Goal: Task Accomplishment & Management: Manage account settings

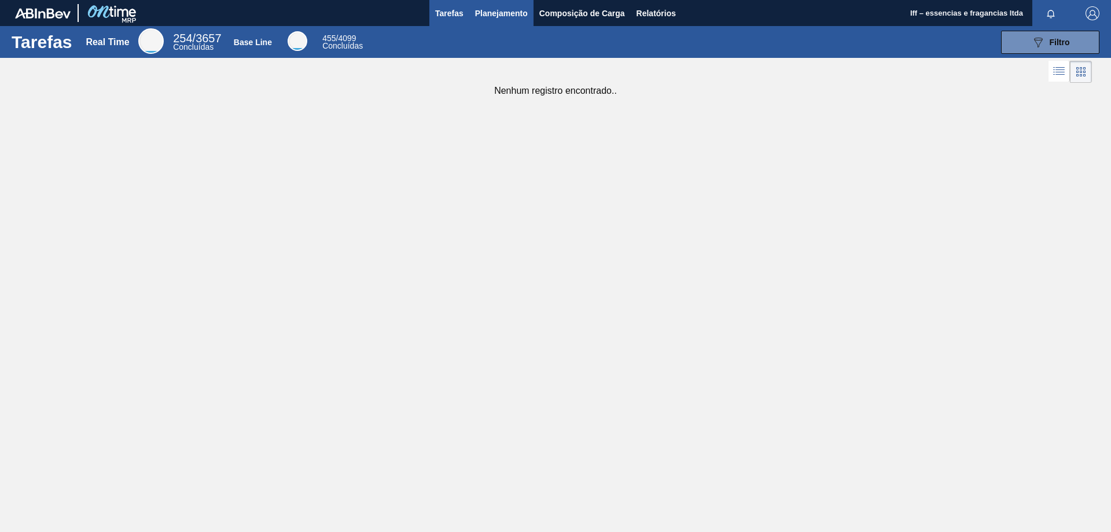
click at [480, 14] on span "Planejamento" at bounding box center [501, 13] width 53 height 14
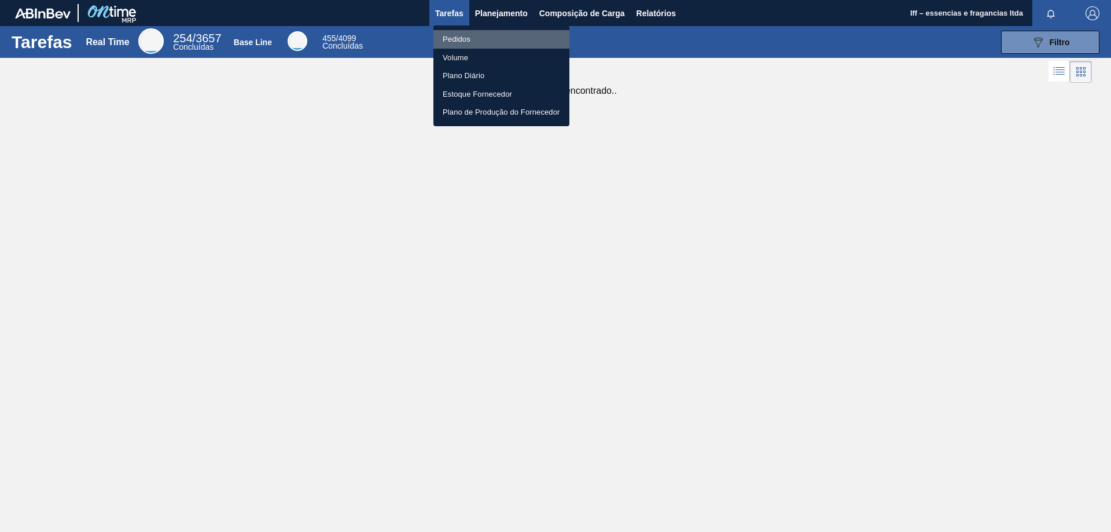
click at [458, 36] on li "Pedidos" at bounding box center [502, 39] width 136 height 19
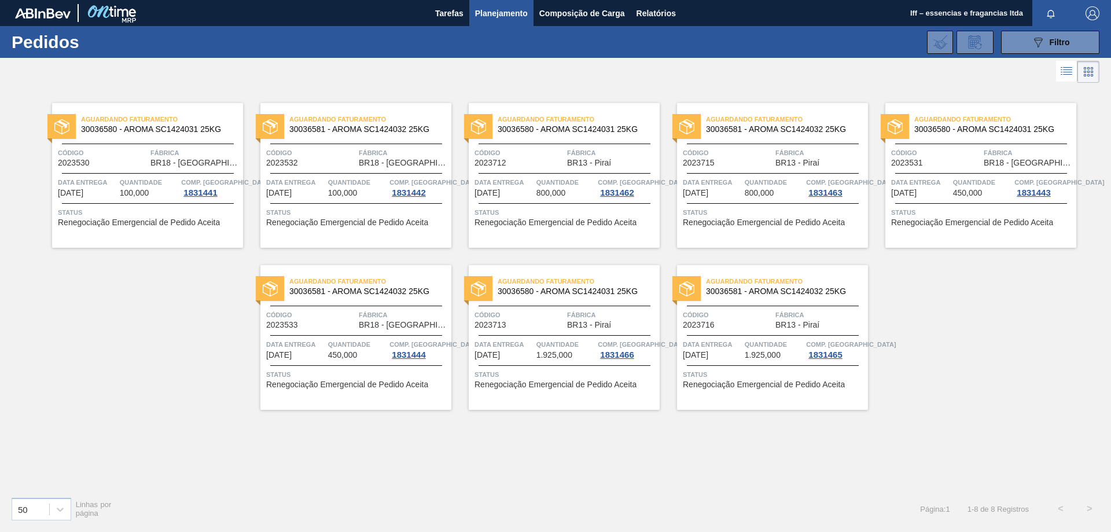
click at [942, 205] on div "Aguardando Faturamento 30036580 - AROMA SC1424031 25KG Código 2023531 Fábrica B…" at bounding box center [981, 175] width 191 height 145
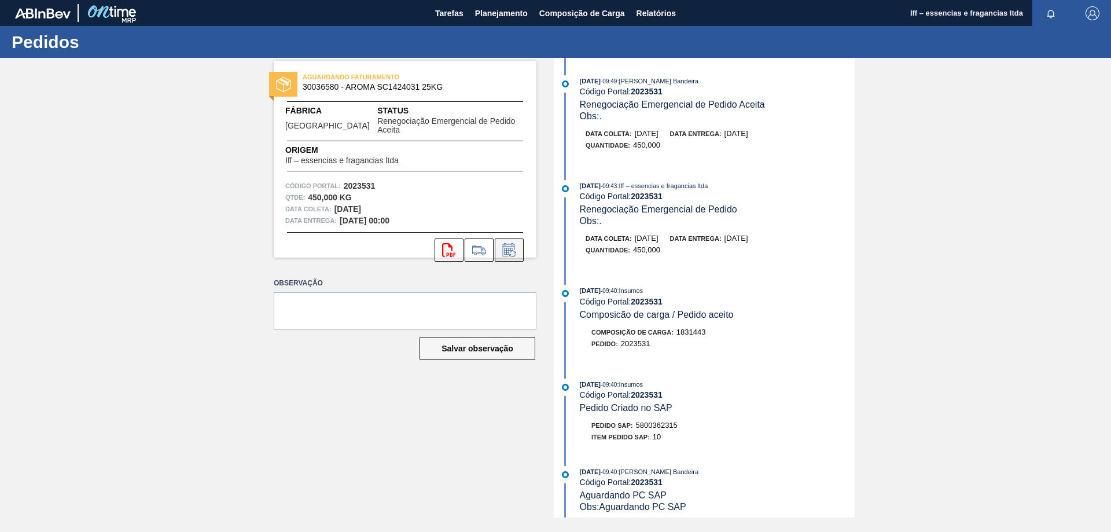
click at [510, 243] on icon at bounding box center [509, 250] width 19 height 14
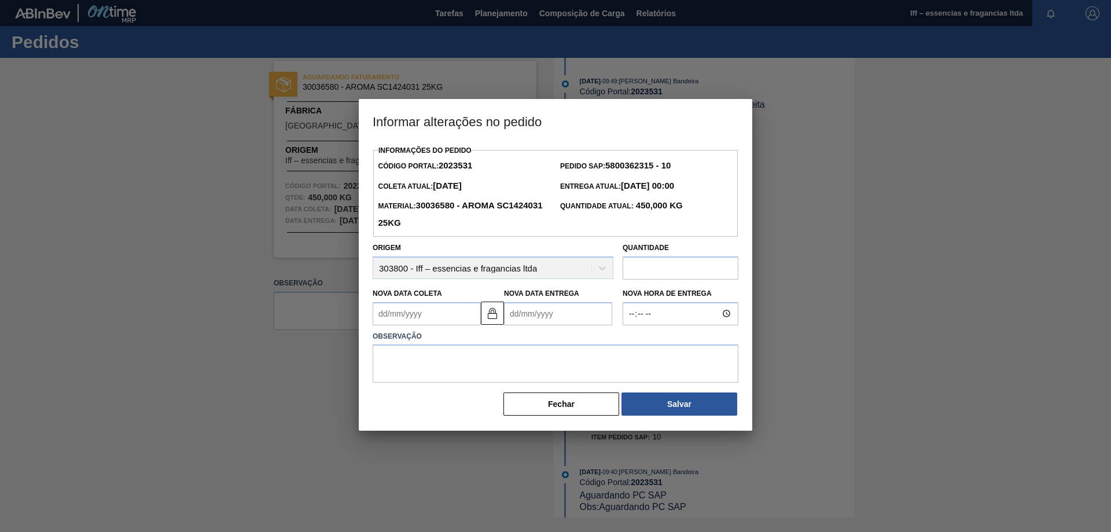
click at [660, 266] on input "text" at bounding box center [681, 267] width 116 height 23
type input "450"
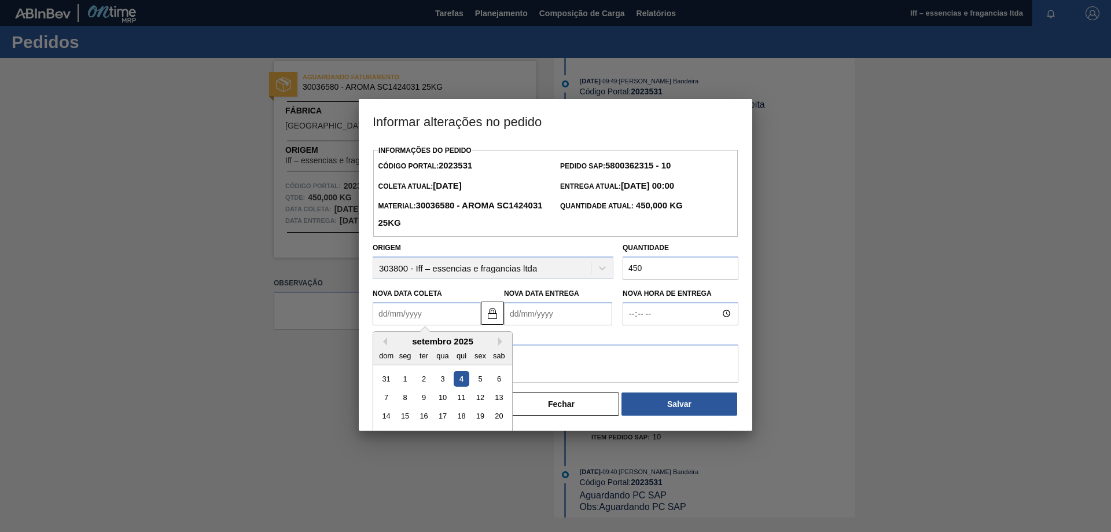
click at [473, 307] on Coleta2023531 "Nova Data Coleta" at bounding box center [427, 313] width 108 height 23
click at [498, 344] on div "setembro 2025" at bounding box center [442, 341] width 139 height 10
click at [499, 344] on button "Next Month" at bounding box center [502, 341] width 8 height 8
click at [445, 418] on div "15" at bounding box center [443, 416] width 16 height 16
type Coleta2023531 "[DATE]"
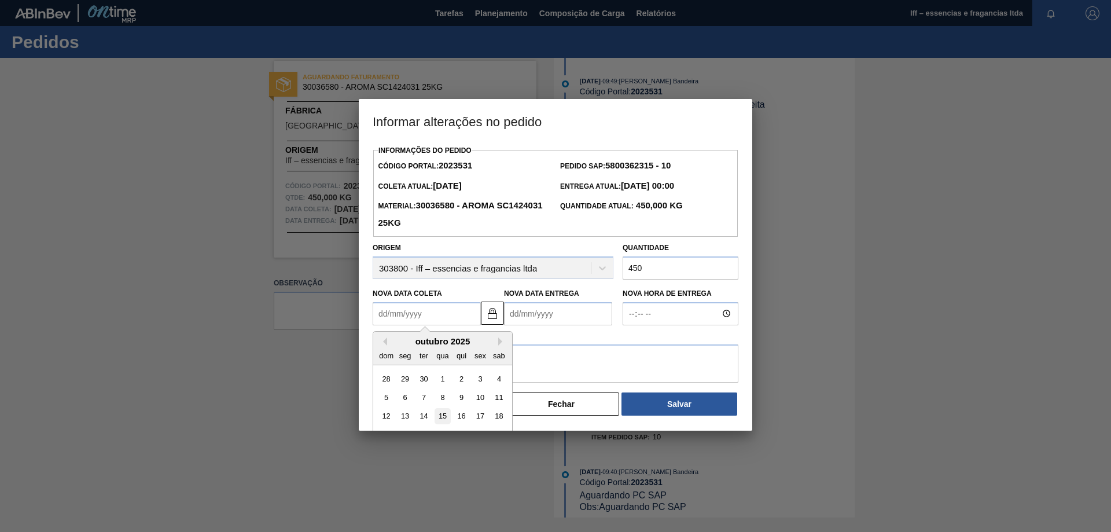
type Entrega2023531 "[DATE]"
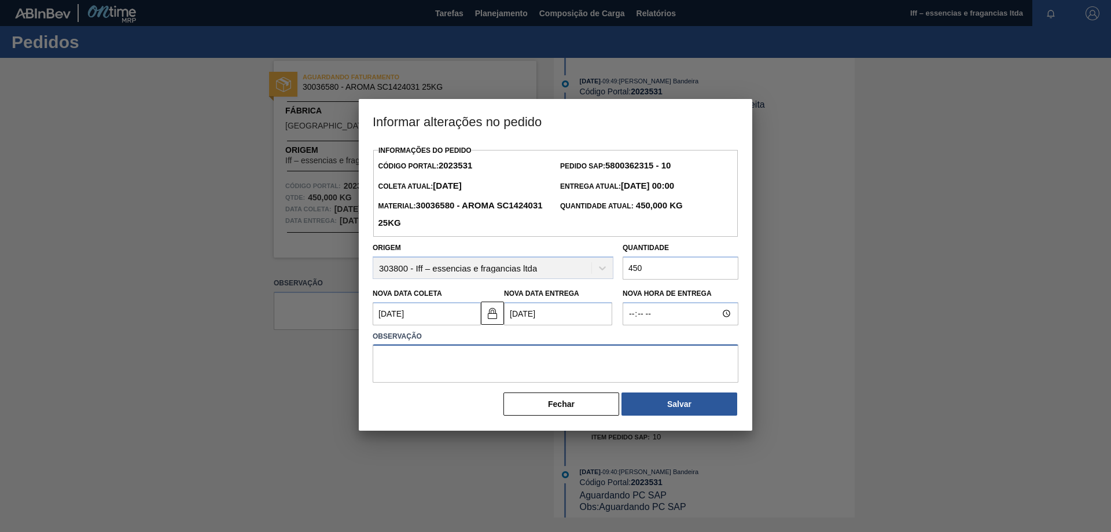
click at [470, 365] on textarea at bounding box center [556, 363] width 366 height 38
click at [508, 365] on textarea "Disponibilidade Mp" at bounding box center [556, 363] width 366 height 38
type textarea "Disponibilidade Mp."
click at [479, 361] on textarea "Disponibilidade Mp." at bounding box center [556, 363] width 366 height 38
drag, startPoint x: 470, startPoint y: 360, endPoint x: 194, endPoint y: 362, distance: 276.1
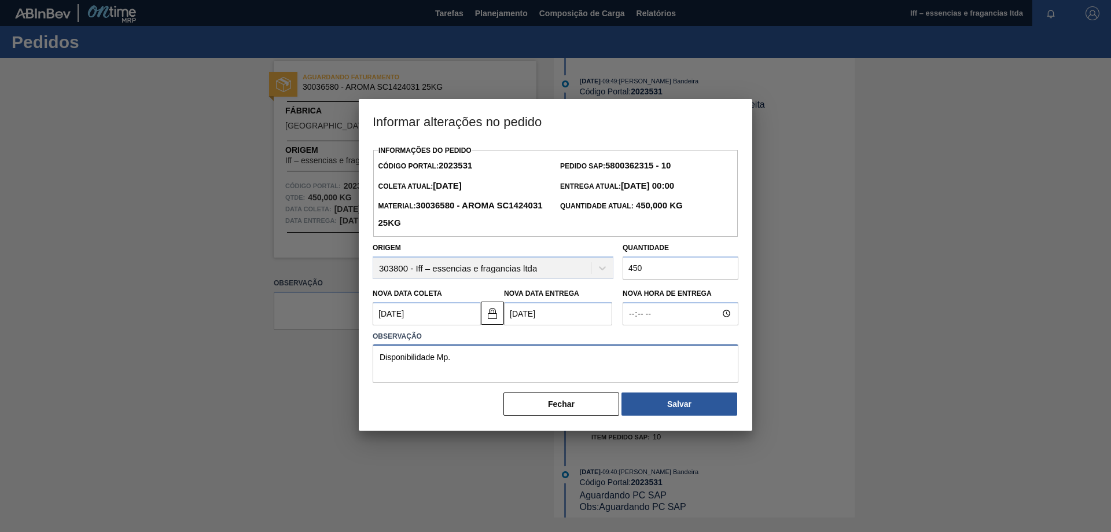
click at [194, 362] on div "Informar alterações no pedido Informações do Pedido Código Portal: 2023531 Pedi…" at bounding box center [555, 266] width 1111 height 532
click at [661, 406] on button "Salvar" at bounding box center [680, 403] width 116 height 23
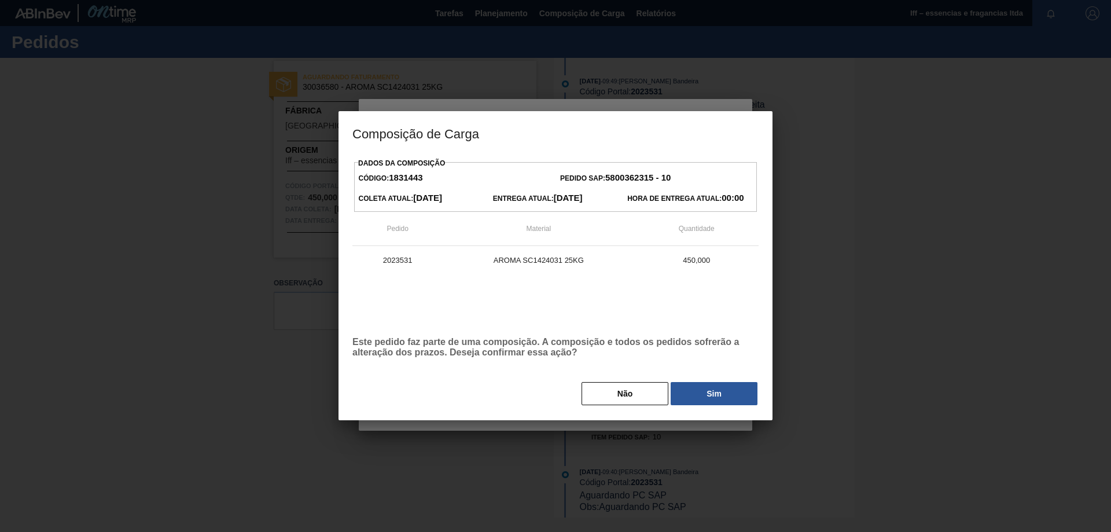
click at [700, 394] on button "Sim" at bounding box center [714, 393] width 87 height 23
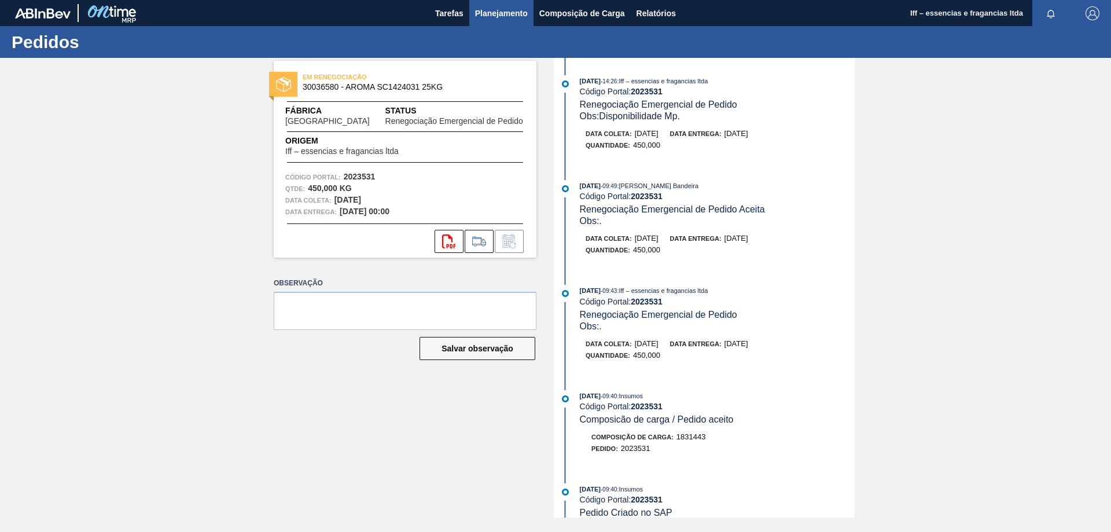
click at [486, 14] on span "Planejamento" at bounding box center [501, 13] width 53 height 14
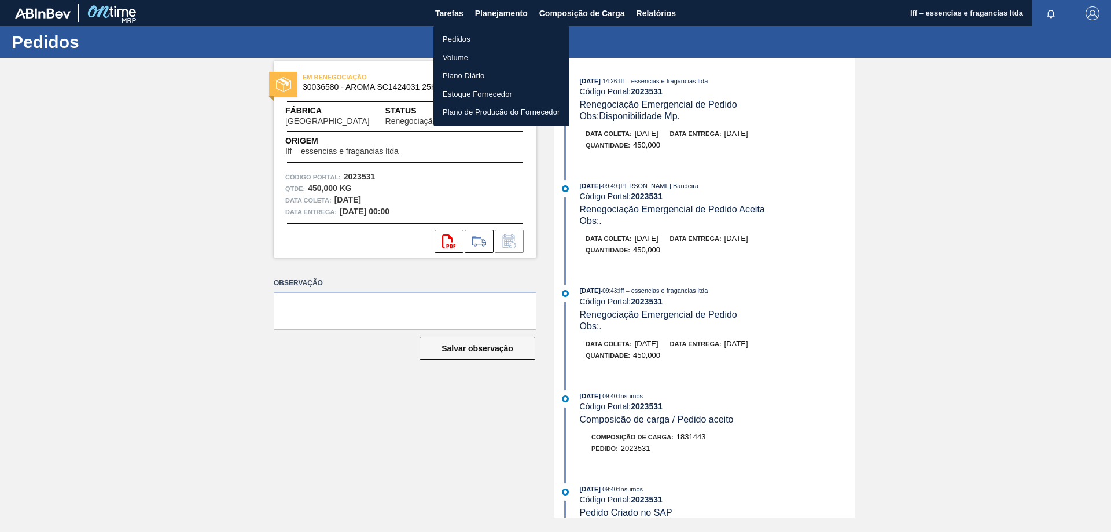
click at [465, 34] on li "Pedidos" at bounding box center [502, 39] width 136 height 19
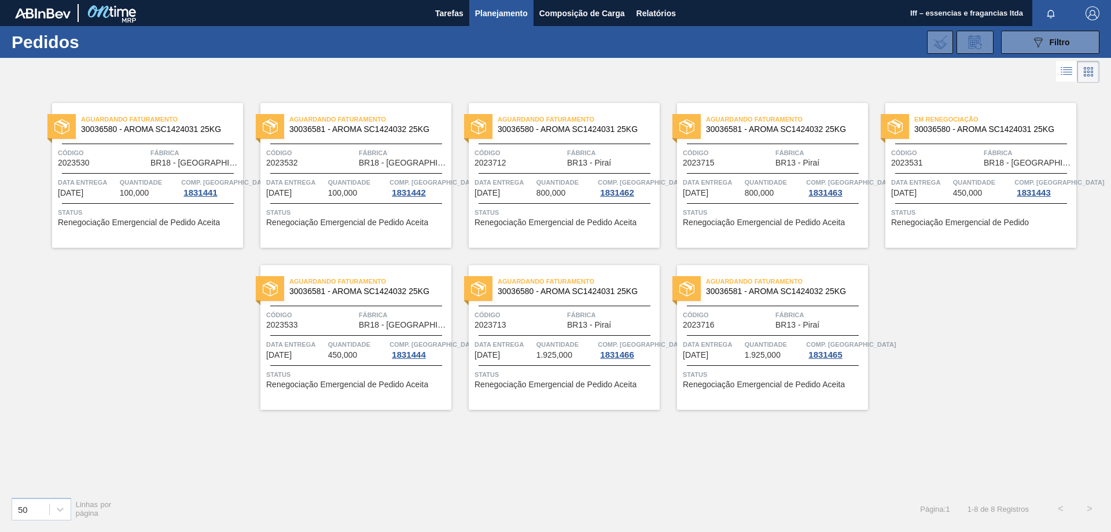
click at [340, 342] on span "Quantidade" at bounding box center [357, 345] width 59 height 12
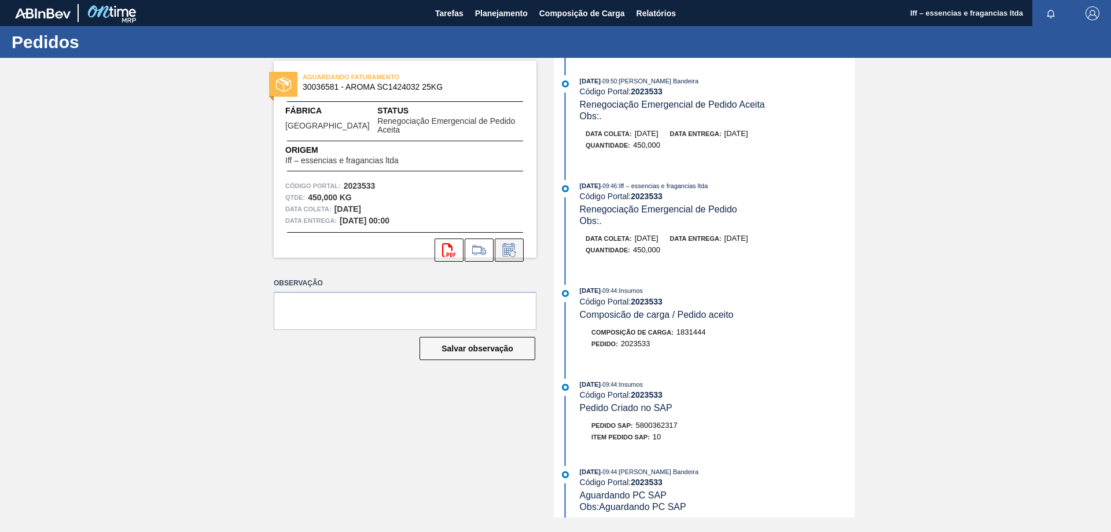
click at [506, 248] on icon at bounding box center [508, 251] width 9 height 7
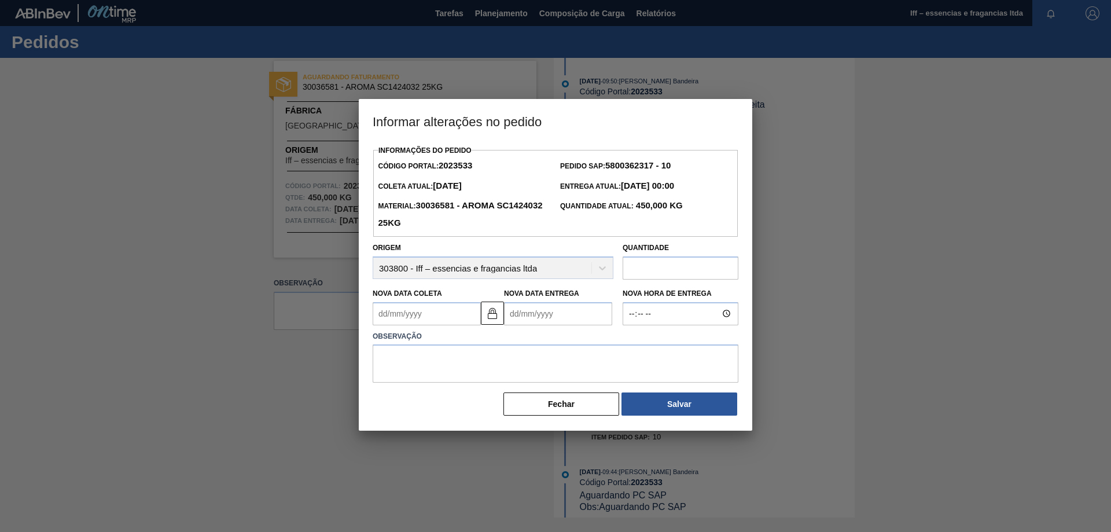
click at [465, 315] on Coleta2023533 "Nova Data Coleta" at bounding box center [427, 313] width 108 height 23
click at [497, 343] on div "setembro 2025" at bounding box center [442, 341] width 139 height 10
click at [500, 343] on button "Next Month" at bounding box center [502, 341] width 8 height 8
click at [443, 416] on div "15" at bounding box center [443, 416] width 16 height 16
type Coleta2023533 "[DATE]"
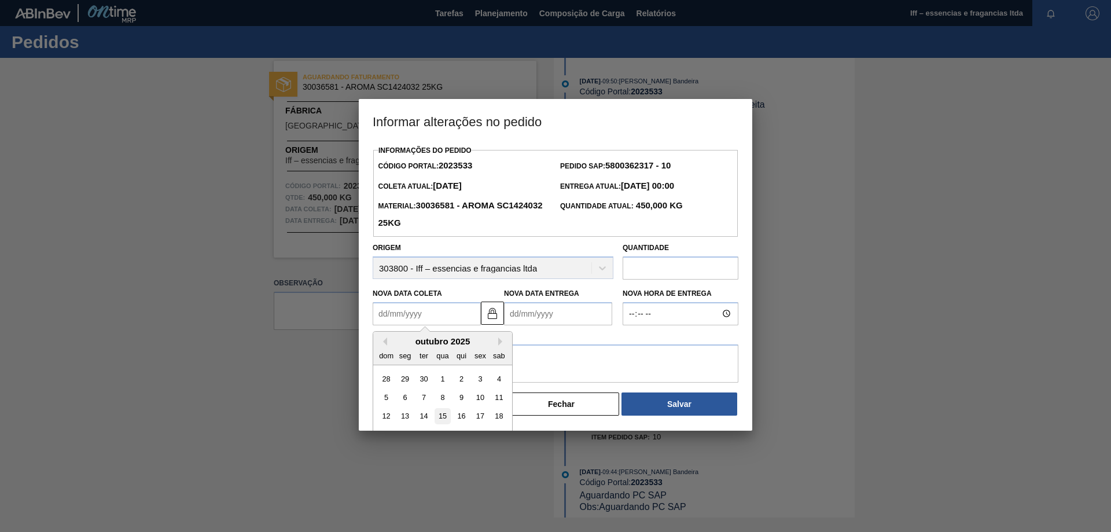
type Entrega2023533 "[DATE]"
click at [659, 267] on input "text" at bounding box center [681, 267] width 116 height 23
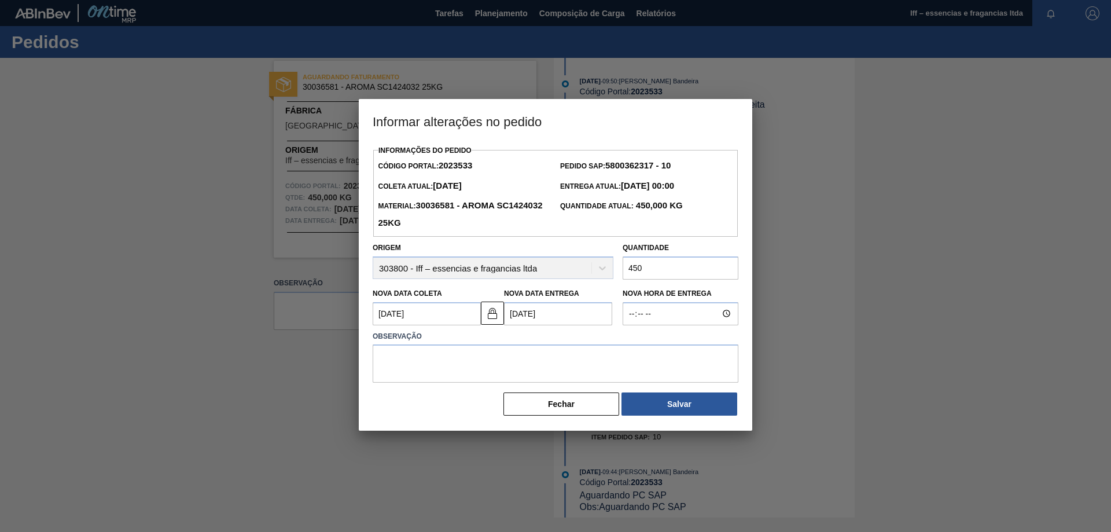
type input "450"
click at [461, 367] on textarea at bounding box center [556, 363] width 366 height 38
paste textarea "Disponibilidade Mp."
type textarea "Disponibilidade Mp."
click at [668, 408] on button "Salvar" at bounding box center [680, 403] width 116 height 23
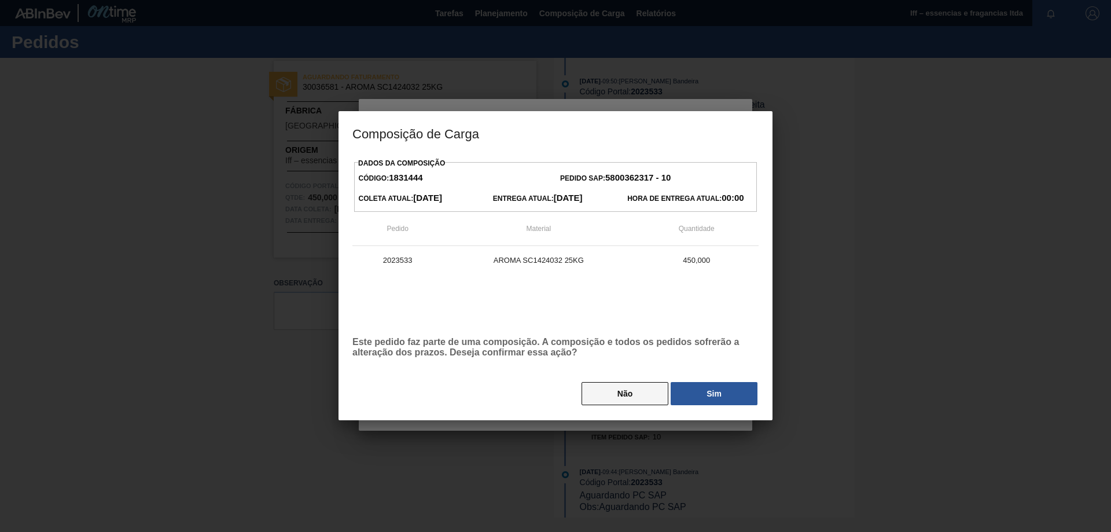
click at [625, 397] on button "Não" at bounding box center [625, 393] width 87 height 23
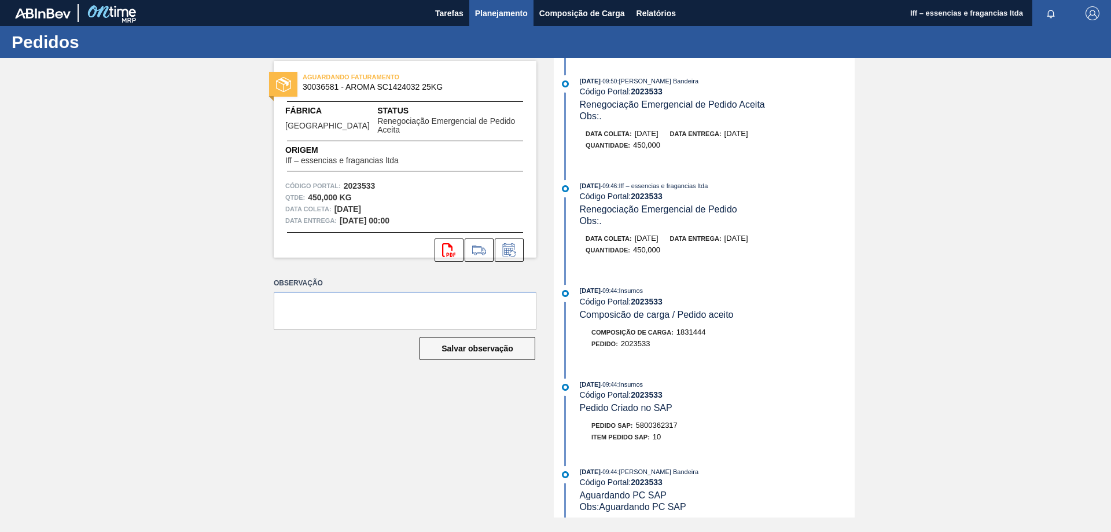
click at [502, 25] on main "Tarefas Planejamento Composição de Carga Relatórios Iff – essencias e fragancia…" at bounding box center [555, 266] width 1111 height 532
click at [501, 14] on span "Planejamento" at bounding box center [501, 13] width 53 height 14
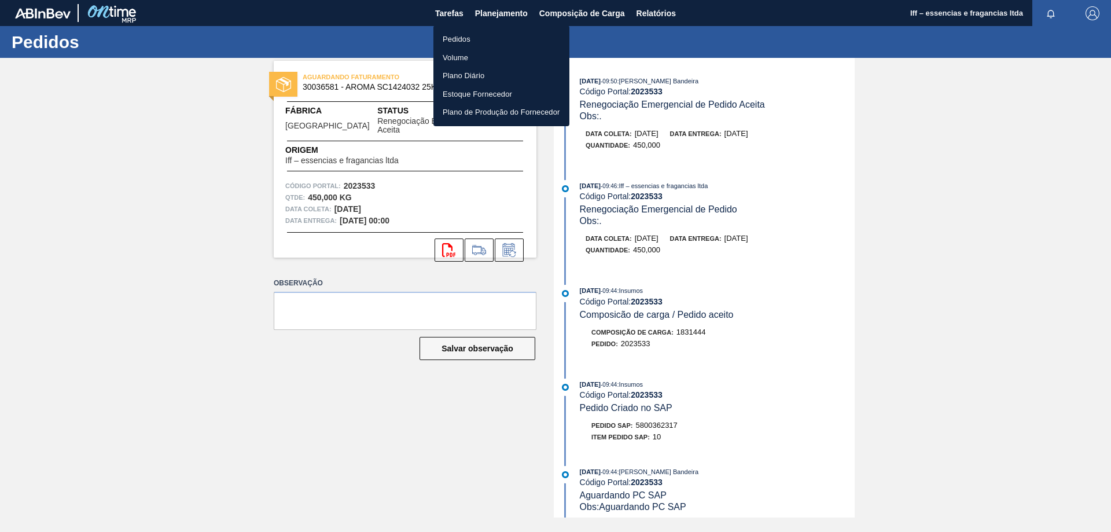
click at [220, 258] on div at bounding box center [555, 266] width 1111 height 532
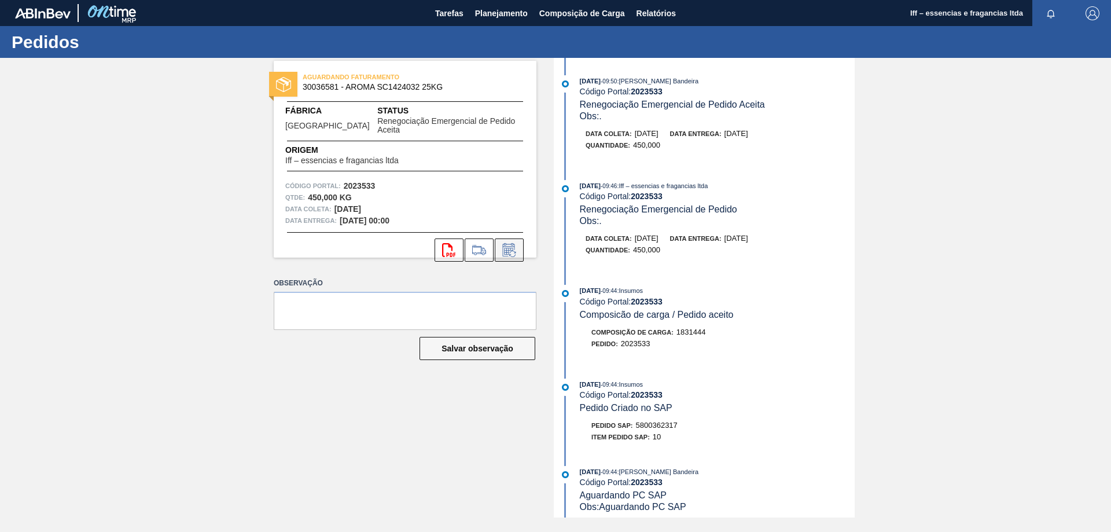
click at [509, 245] on icon at bounding box center [509, 250] width 19 height 14
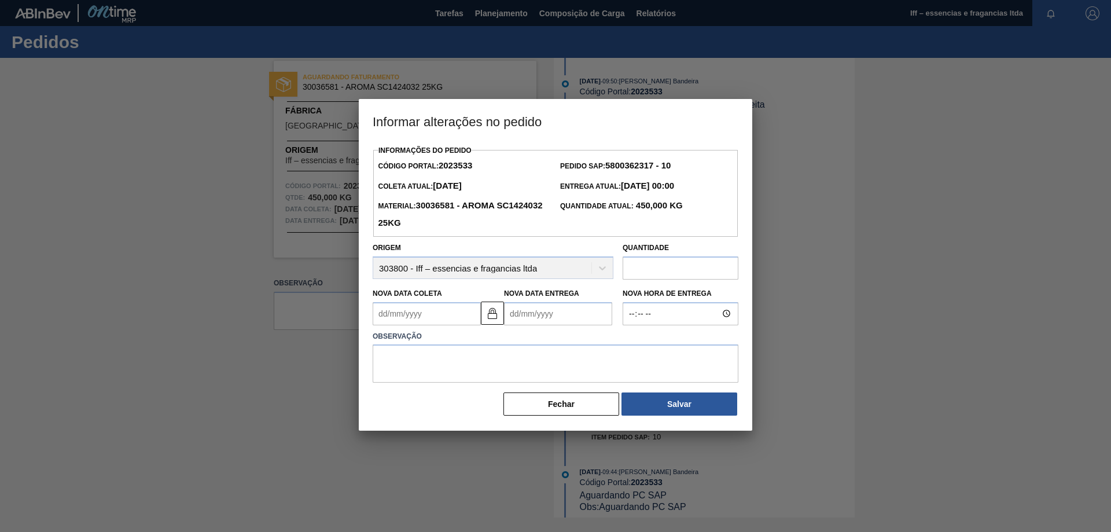
click at [648, 271] on input "text" at bounding box center [681, 267] width 116 height 23
type input "450"
click at [435, 311] on Coleta2023533 "Nova Data Coleta" at bounding box center [427, 313] width 108 height 23
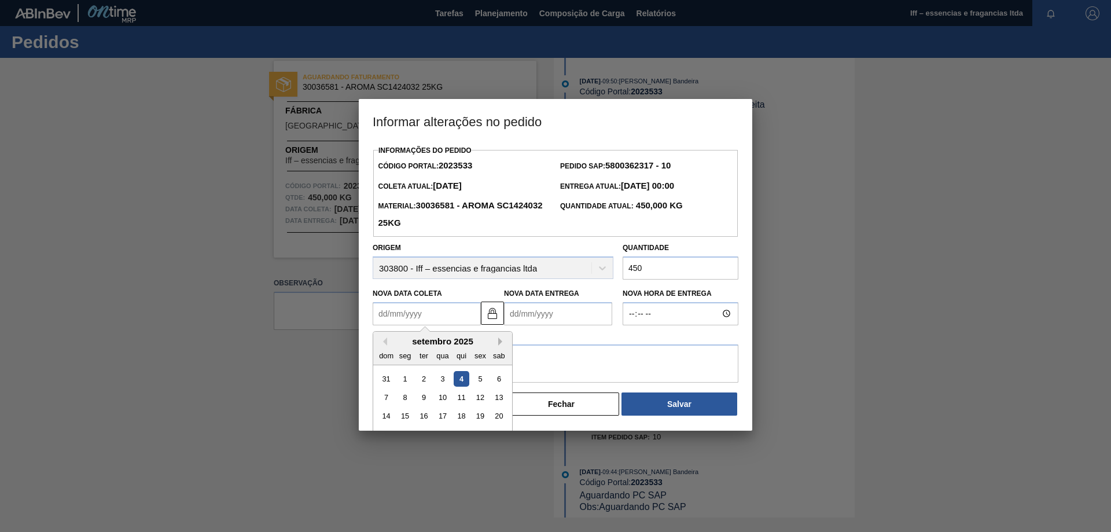
click at [500, 340] on button "Next Month" at bounding box center [502, 341] width 8 height 8
click at [443, 419] on div "15" at bounding box center [443, 416] width 16 height 16
type Coleta2023533 "[DATE]"
type Entrega2023533 "[DATE]"
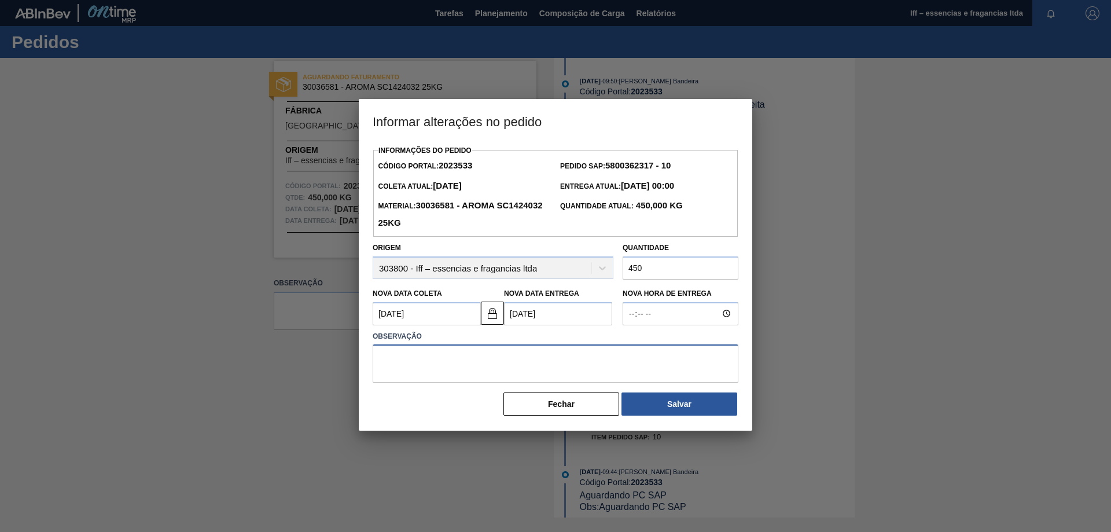
click at [534, 357] on textarea at bounding box center [556, 363] width 366 height 38
paste textarea "Disponibilidade Mp."
type textarea "Disponibilidade Mp."
click at [671, 407] on button "Salvar" at bounding box center [680, 403] width 116 height 23
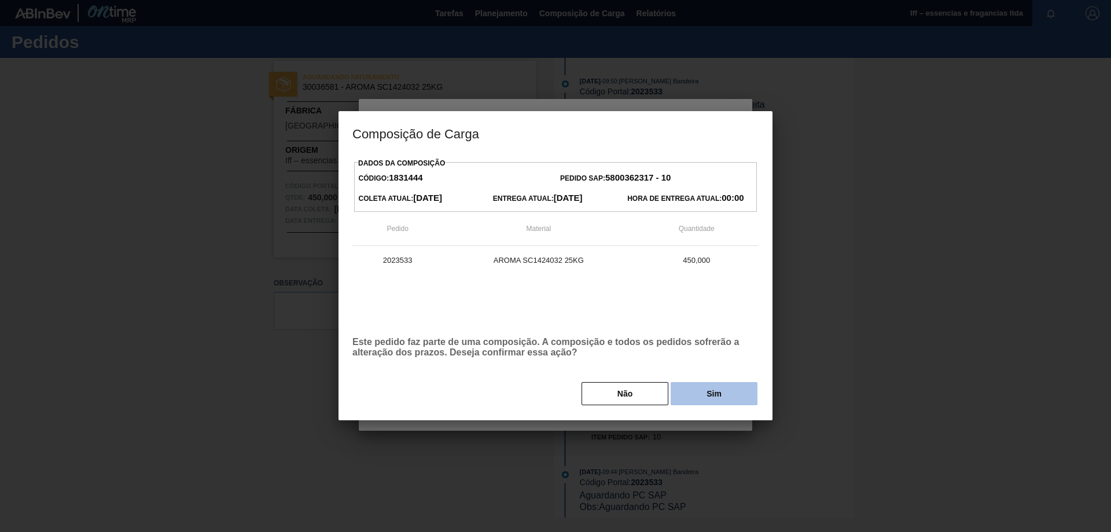
click at [717, 395] on button "Sim" at bounding box center [714, 393] width 87 height 23
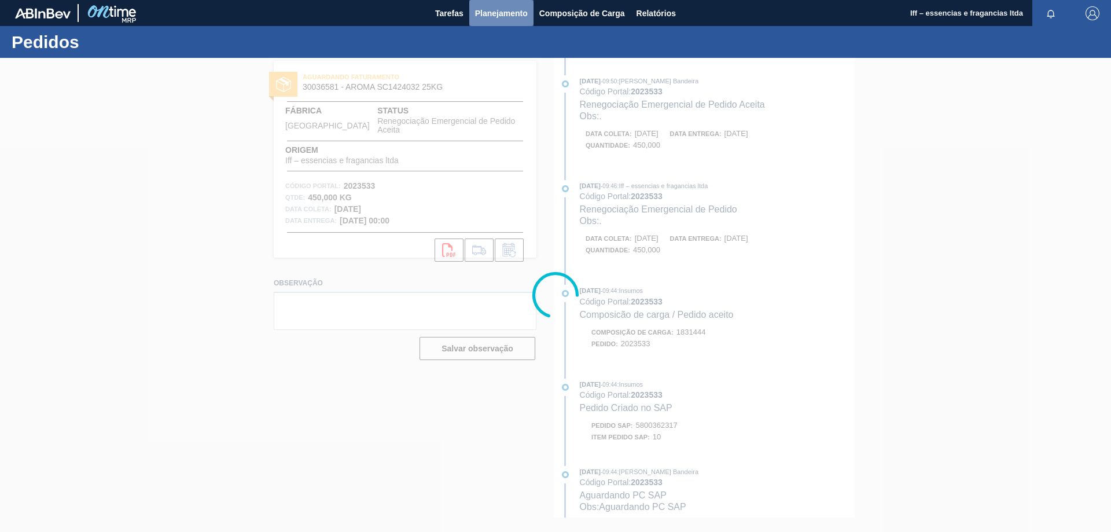
click at [507, 12] on span "Planejamento" at bounding box center [501, 13] width 53 height 14
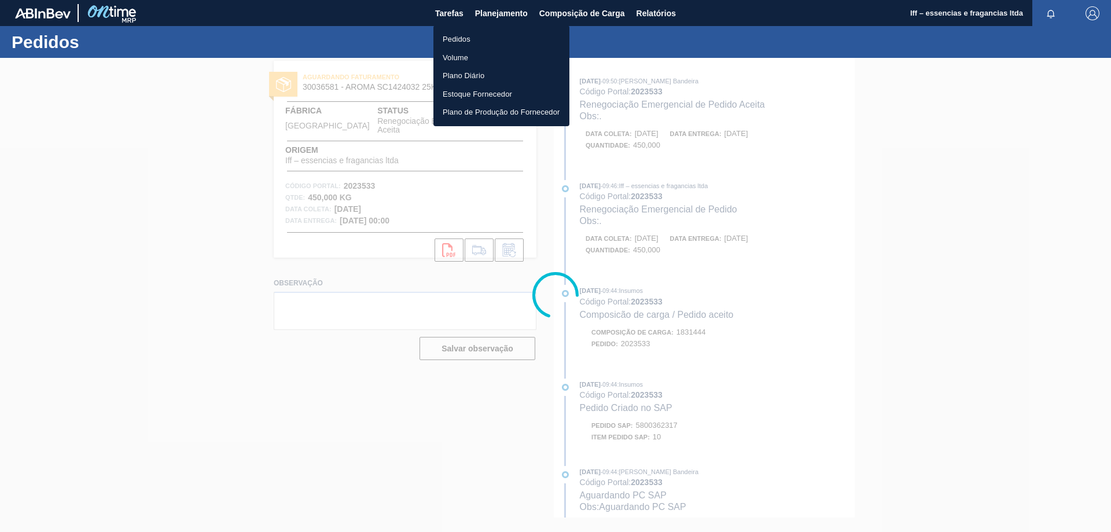
click at [462, 41] on li "Pedidos" at bounding box center [502, 39] width 136 height 19
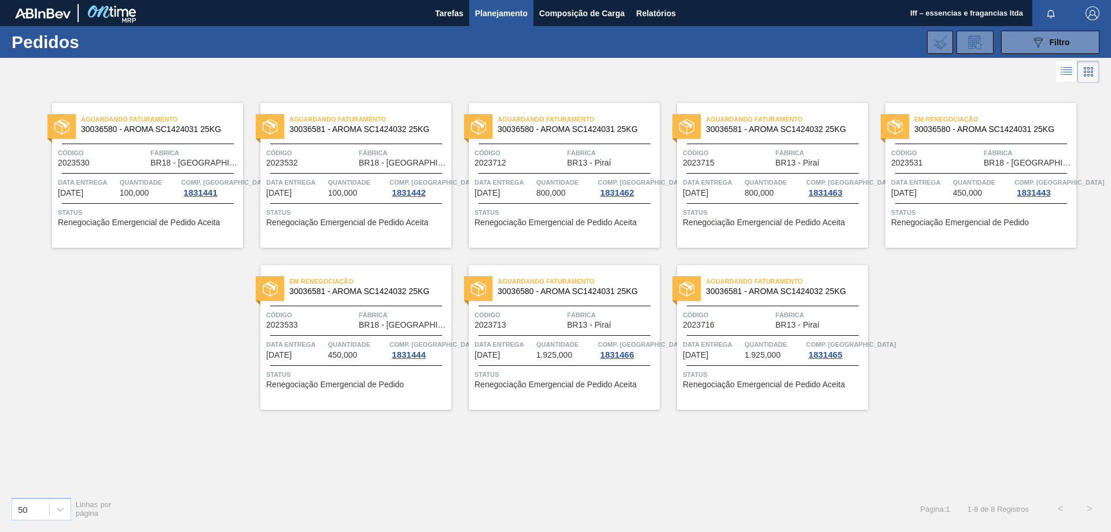
click at [538, 316] on span "Código" at bounding box center [520, 315] width 90 height 12
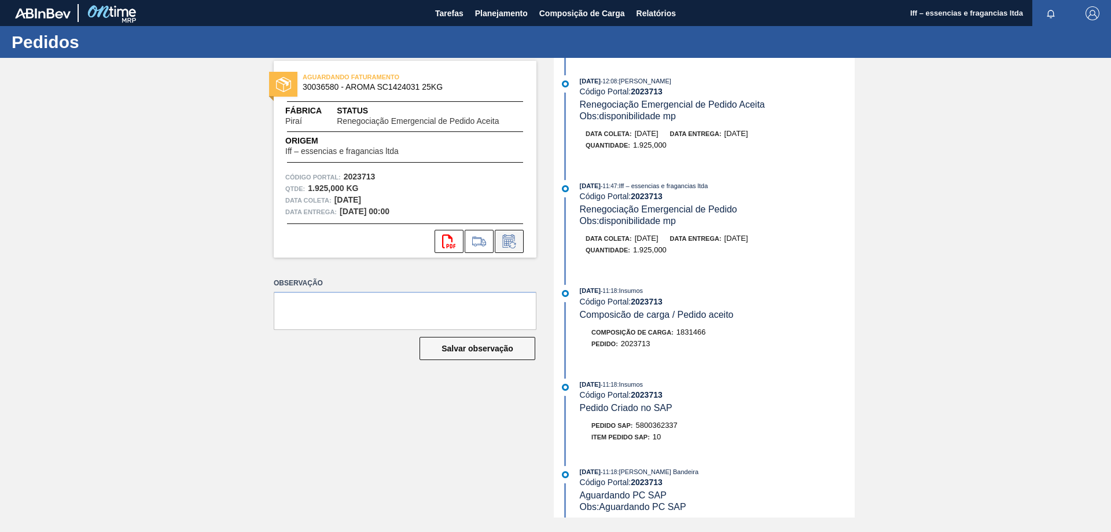
click at [514, 240] on icon at bounding box center [509, 241] width 19 height 14
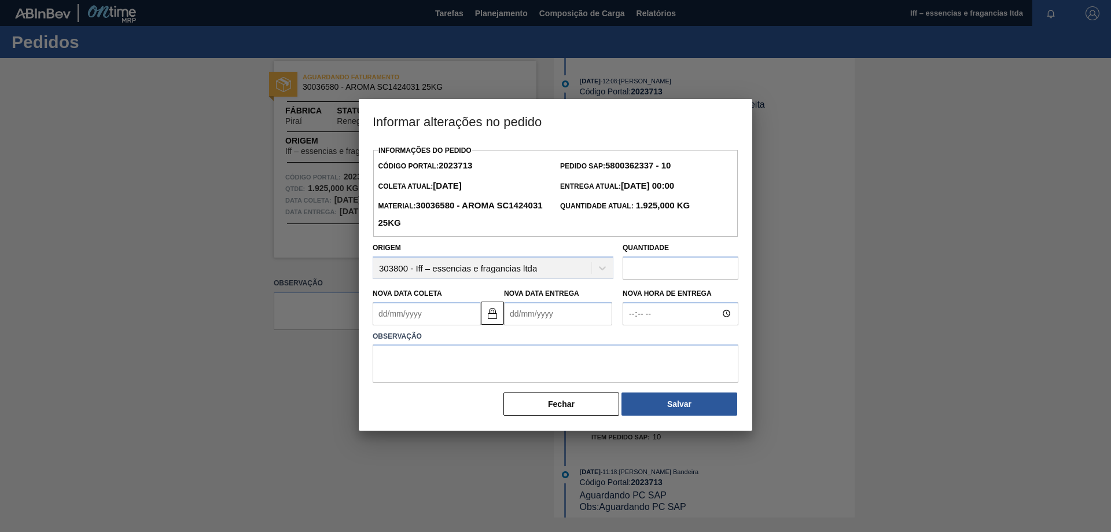
click at [659, 275] on input "text" at bounding box center [681, 267] width 116 height 23
type input "1.925"
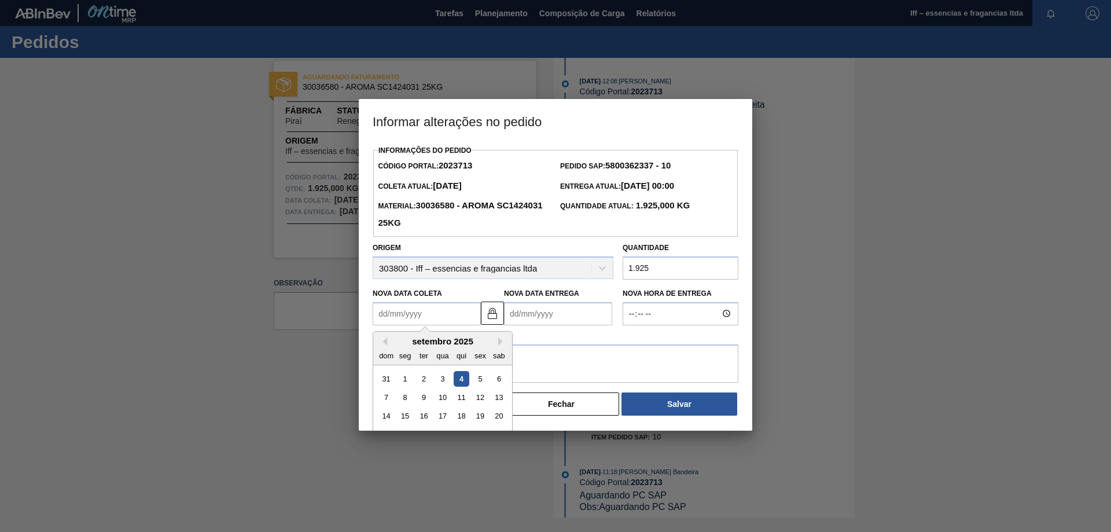
drag, startPoint x: 422, startPoint y: 315, endPoint x: 431, endPoint y: 315, distance: 8.7
click at [422, 315] on Coleta2023713 "Nova Data Coleta" at bounding box center [427, 313] width 108 height 23
click at [501, 343] on button "Next Month" at bounding box center [502, 341] width 8 height 8
click at [438, 417] on div "15" at bounding box center [443, 416] width 16 height 16
type Coleta2023713 "[DATE]"
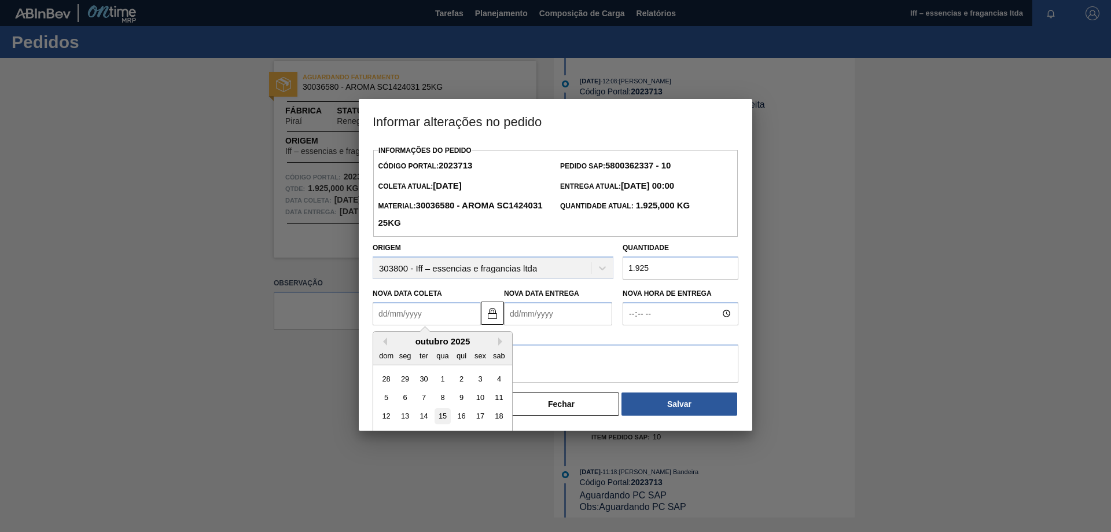
type Entrega2023713 "[DATE]"
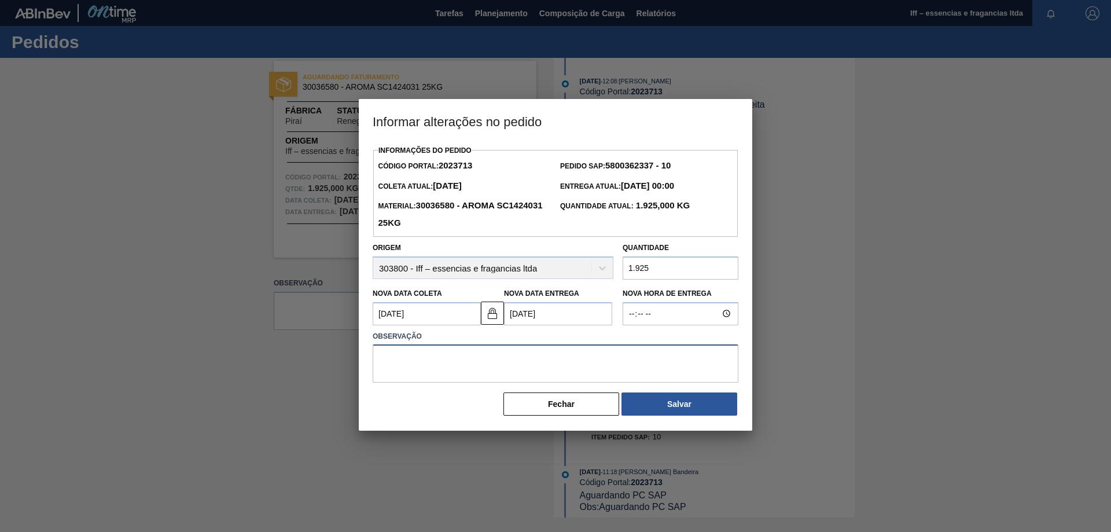
click at [513, 371] on textarea at bounding box center [556, 363] width 366 height 38
paste textarea "D"
click at [516, 370] on textarea at bounding box center [556, 363] width 366 height 38
drag, startPoint x: 516, startPoint y: 370, endPoint x: 113, endPoint y: 360, distance: 402.4
click at [113, 360] on div "Informar alterações no pedido Informações do Pedido Código Portal: 2023713 Pedi…" at bounding box center [555, 266] width 1111 height 532
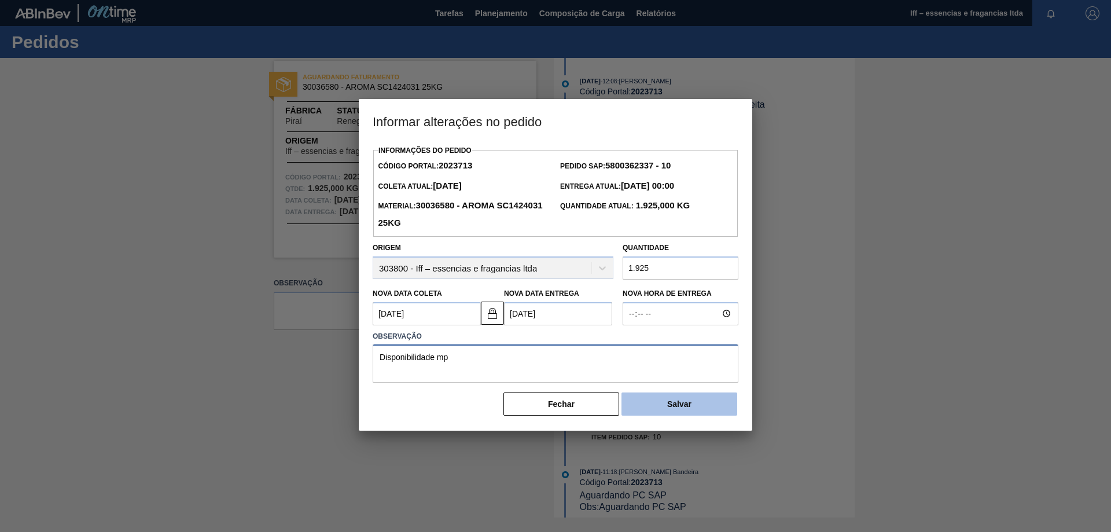
type textarea "Disponibilidade mp"
click at [669, 407] on button "Salvar" at bounding box center [680, 403] width 116 height 23
click at [666, 416] on button "Salvar" at bounding box center [680, 403] width 116 height 23
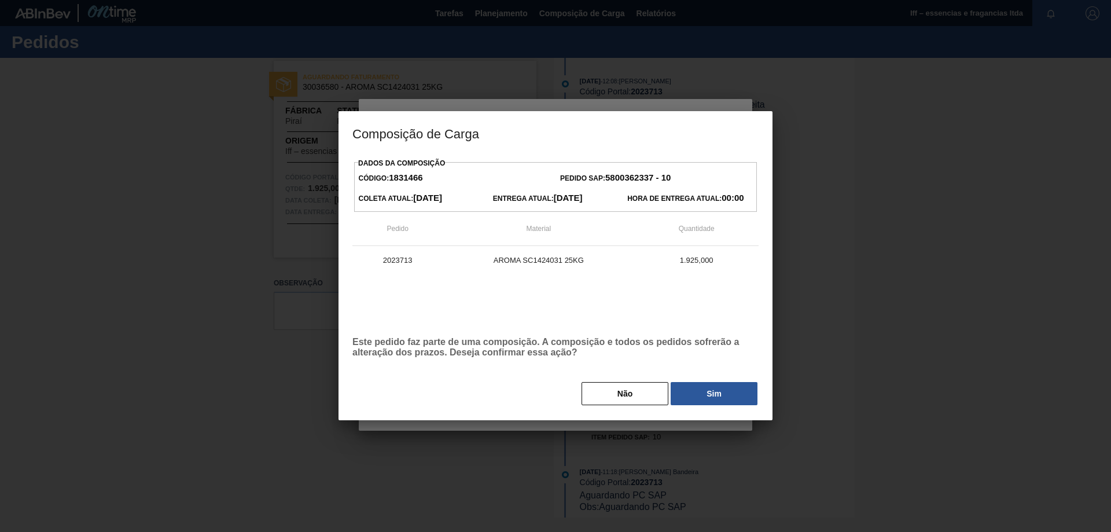
click at [661, 410] on div "Dados da Composição Código: 1831466 Pedido SAP: 5800362337 - 10 Coleta Atual: […" at bounding box center [556, 287] width 434 height 265
click at [706, 394] on button "Sim" at bounding box center [714, 393] width 87 height 23
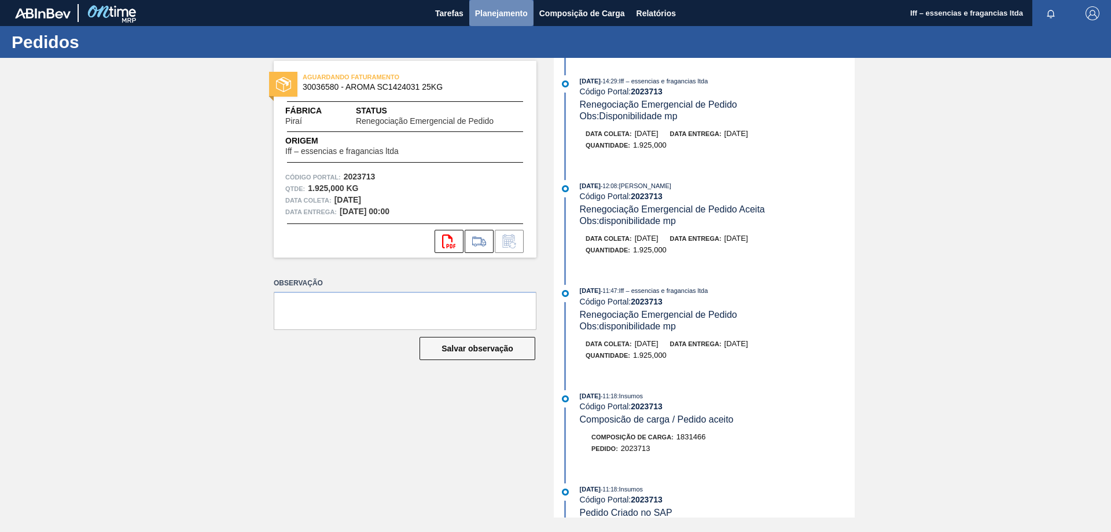
click at [500, 14] on span "Planejamento" at bounding box center [501, 13] width 53 height 14
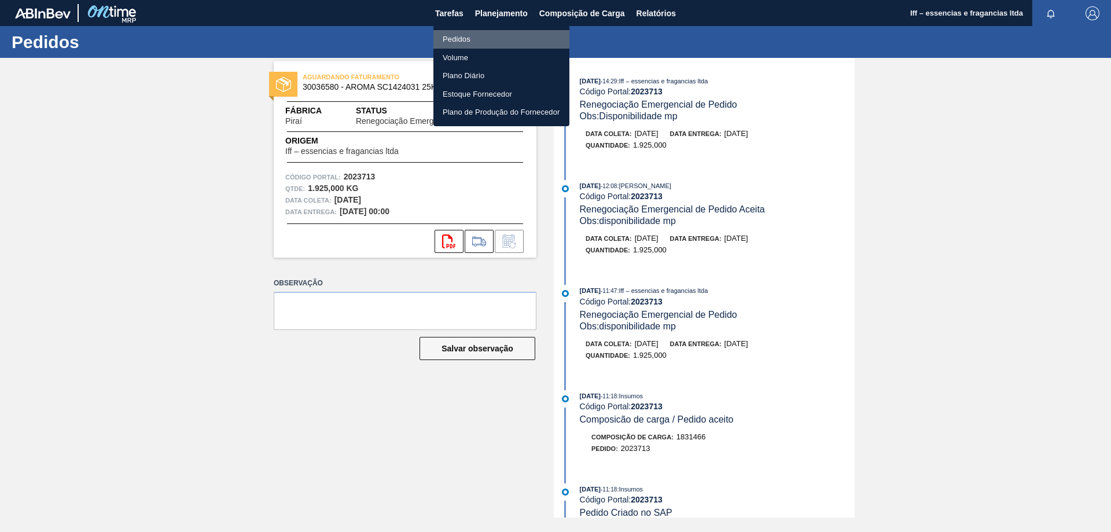
click at [451, 38] on li "Pedidos" at bounding box center [502, 39] width 136 height 19
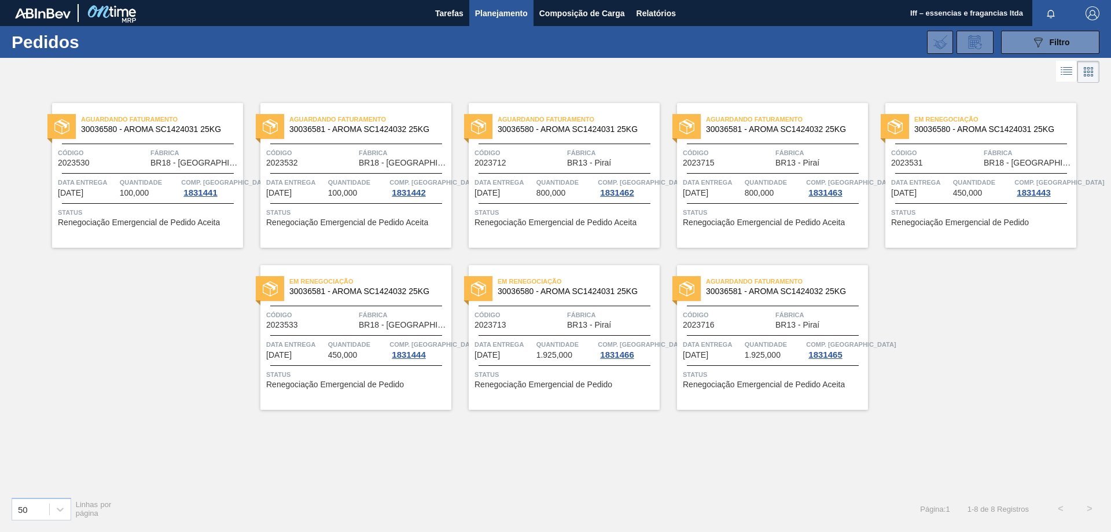
click at [733, 353] on div "Data entrega [DATE]" at bounding box center [712, 349] width 59 height 21
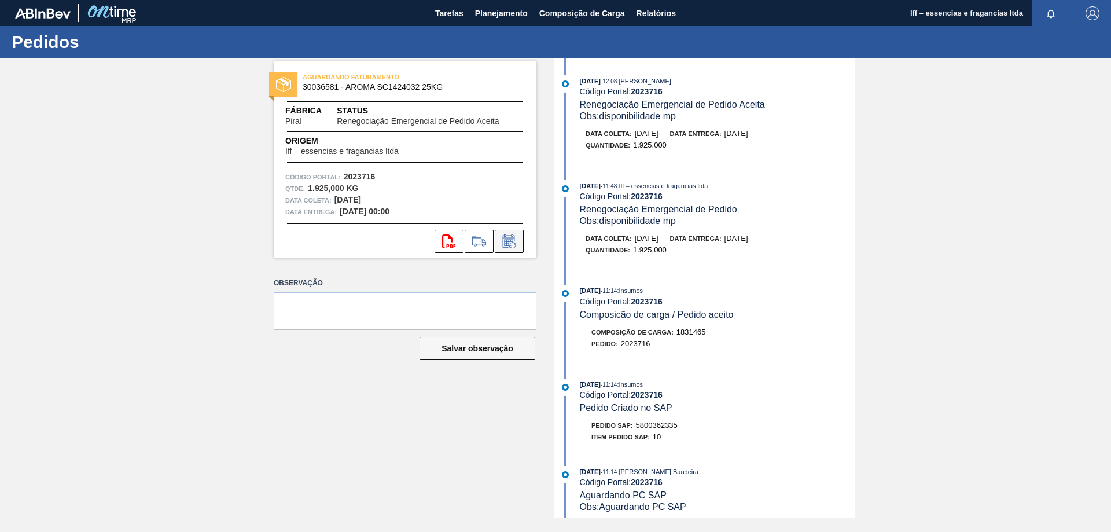
click at [511, 243] on icon at bounding box center [509, 241] width 19 height 14
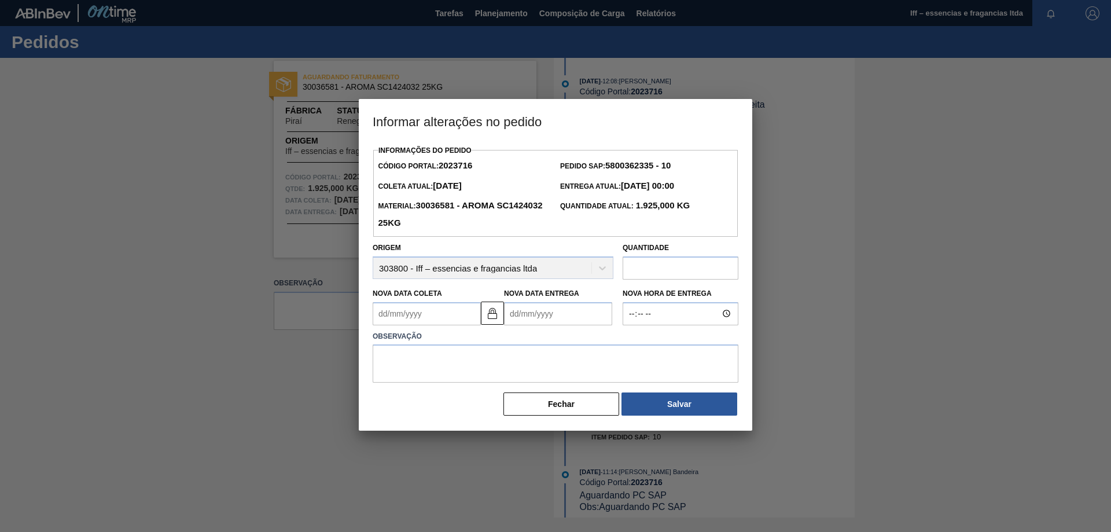
click at [648, 277] on input "text" at bounding box center [681, 267] width 116 height 23
type input "1.925"
click at [420, 322] on Coleta2023716 "Nova Data Coleta" at bounding box center [427, 313] width 108 height 23
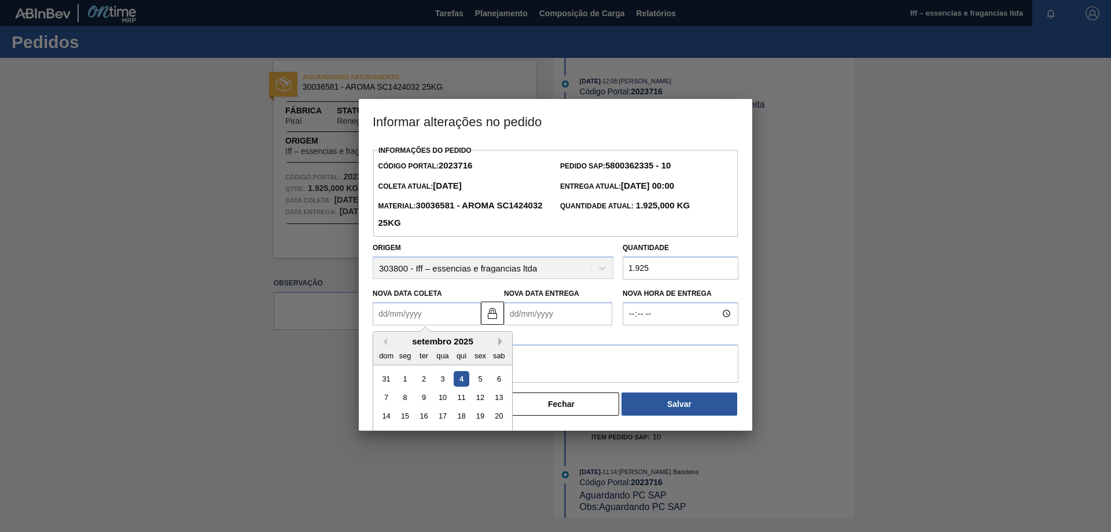
click at [500, 346] on button "Next Month" at bounding box center [502, 341] width 8 height 8
click at [443, 418] on div "15" at bounding box center [443, 416] width 16 height 16
type Coleta2023716 "[DATE]"
type Entrega2023716 "[DATE]"
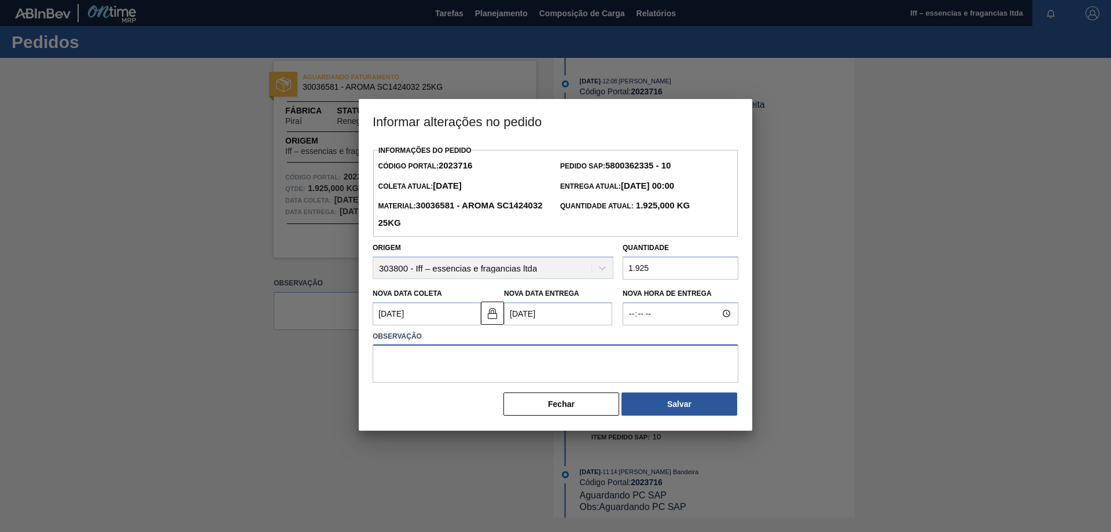
click at [560, 358] on textarea at bounding box center [556, 363] width 366 height 38
paste textarea "Disponibilidade mp"
type textarea "Disponibilidade mp"
click at [671, 409] on button "Salvar" at bounding box center [680, 403] width 116 height 23
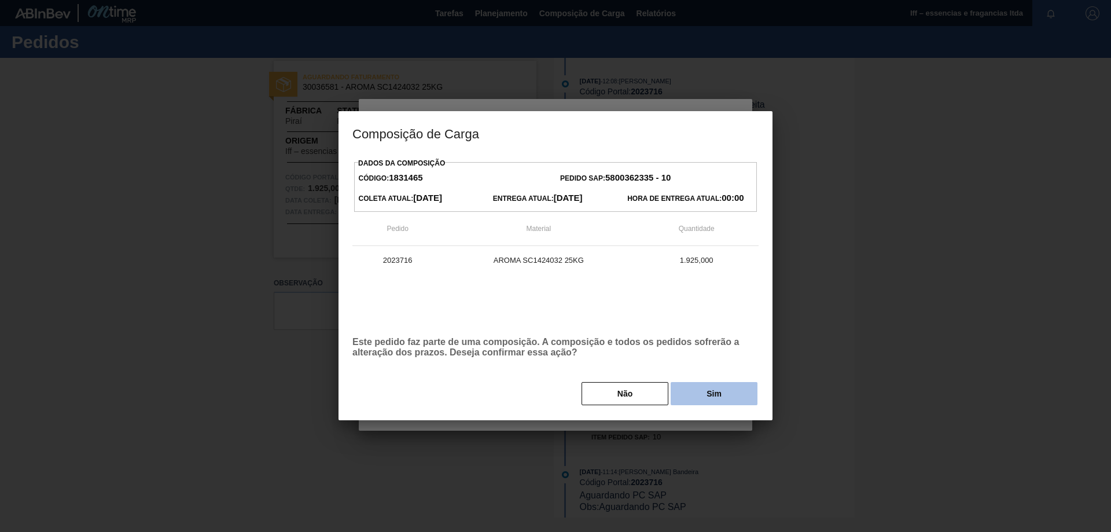
click at [717, 388] on button "Sim" at bounding box center [714, 393] width 87 height 23
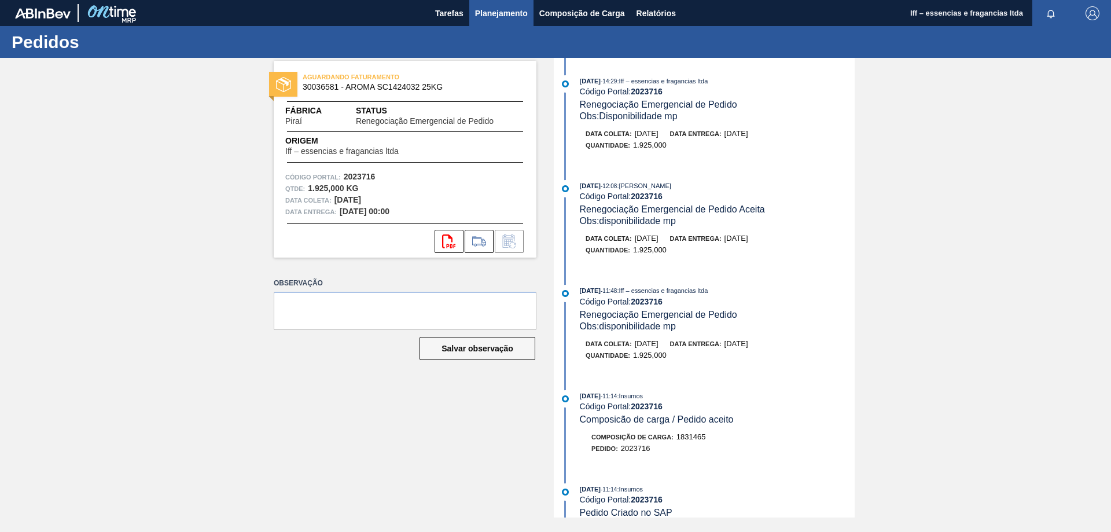
click at [505, 12] on span "Planejamento" at bounding box center [501, 13] width 53 height 14
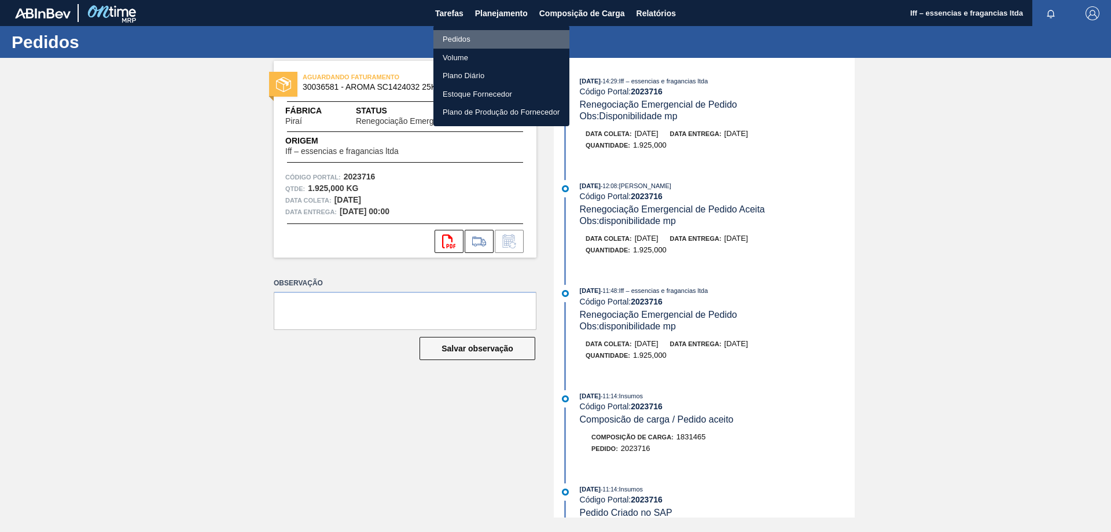
click at [460, 36] on li "Pedidos" at bounding box center [502, 39] width 136 height 19
